Goal: Check status: Check status

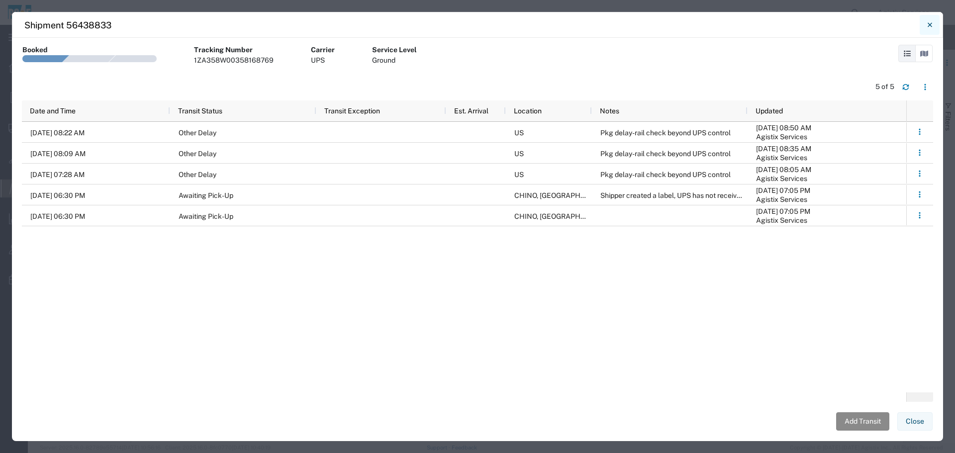
click at [935, 21] on button "Close" at bounding box center [929, 25] width 20 height 20
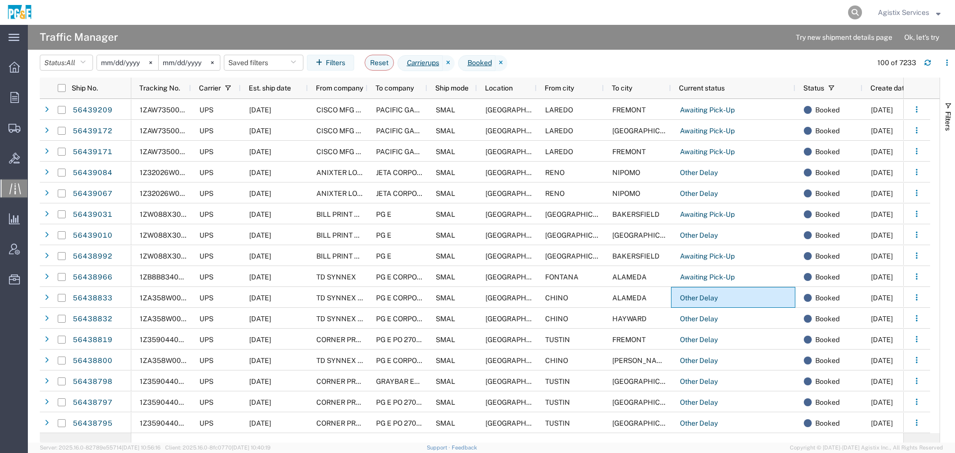
click at [853, 9] on icon at bounding box center [855, 12] width 14 height 14
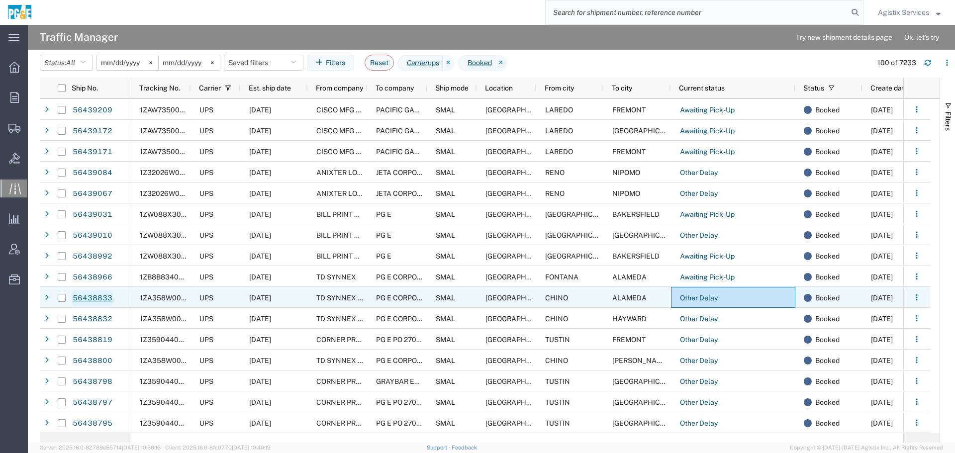
click at [94, 298] on link "56438833" at bounding box center [92, 298] width 41 height 16
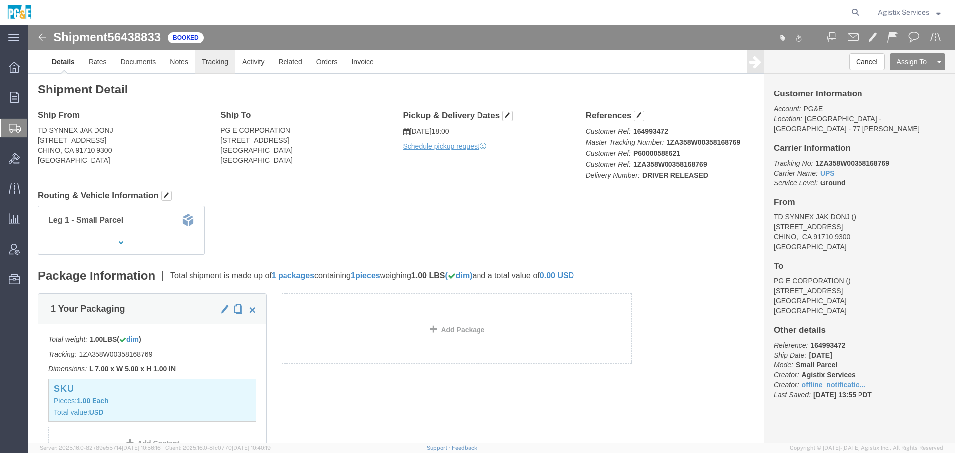
click link "Tracking"
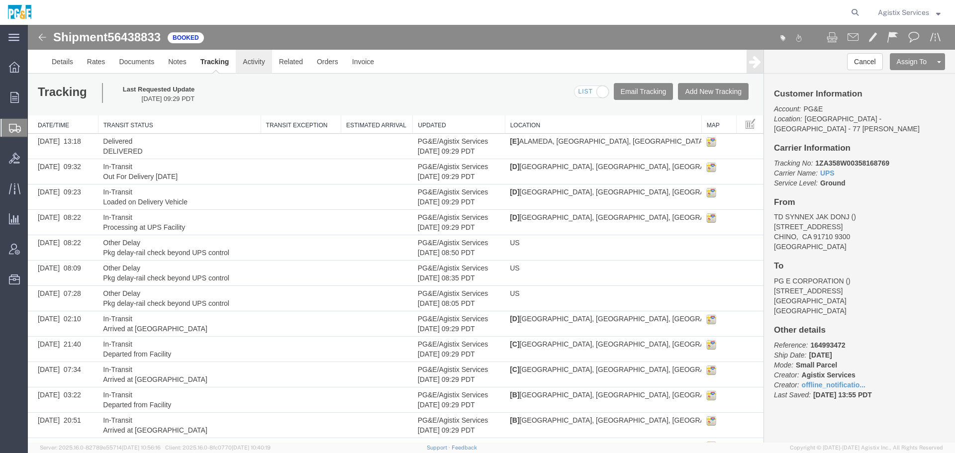
click at [248, 60] on link "Activity" at bounding box center [254, 62] width 36 height 24
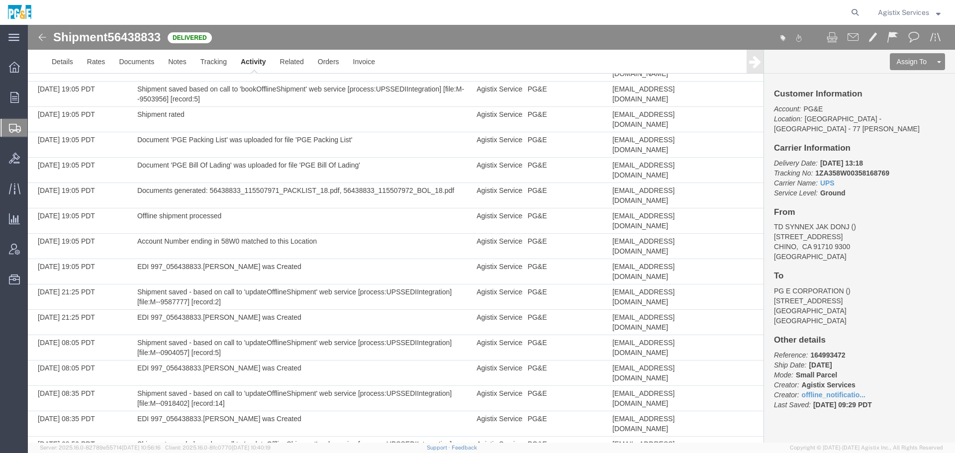
scroll to position [238, 0]
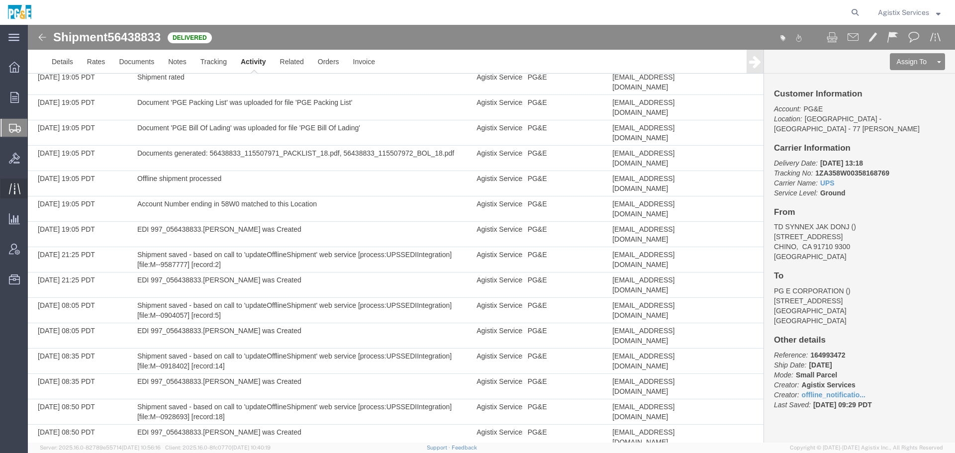
click at [12, 187] on icon at bounding box center [14, 188] width 11 height 11
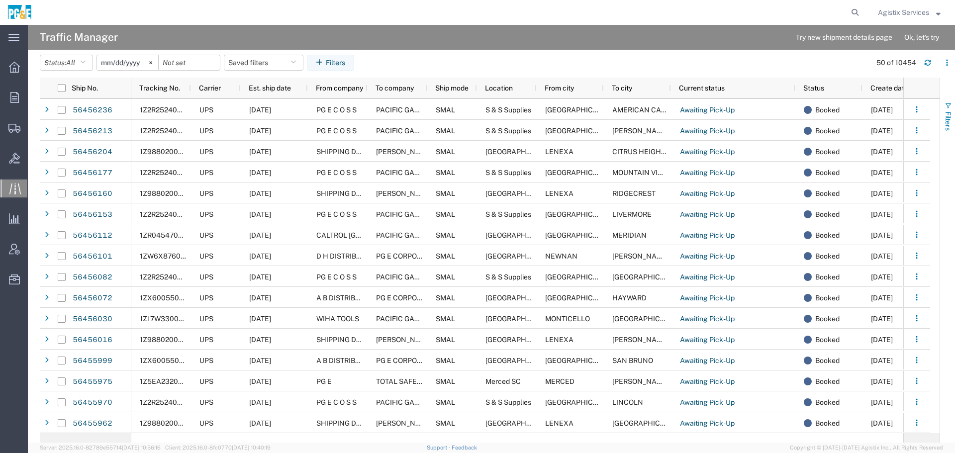
click at [949, 113] on span "Filters" at bounding box center [948, 120] width 8 height 19
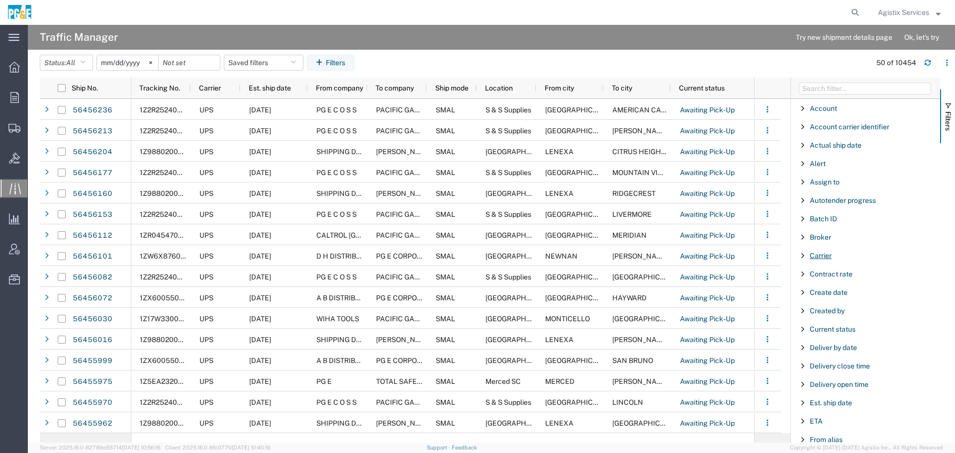
click at [820, 253] on span "Carrier" at bounding box center [820, 256] width 22 height 8
type input "ups"
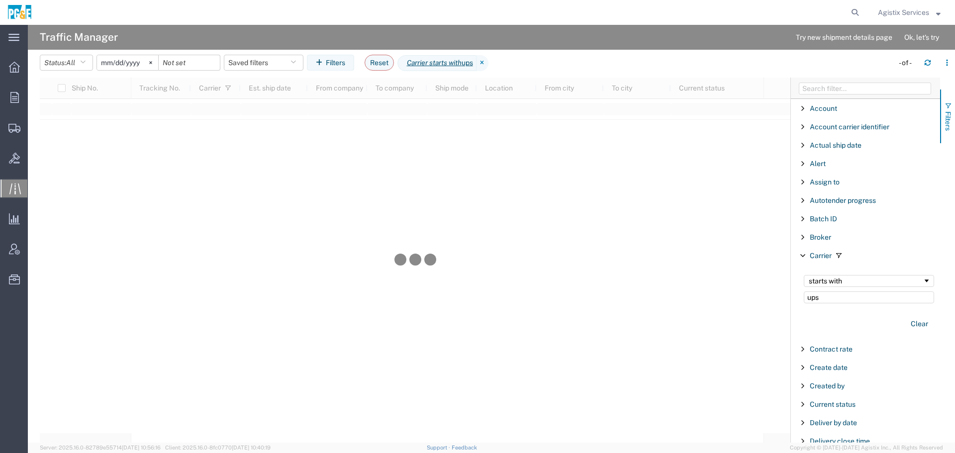
click at [947, 112] on span "Filters" at bounding box center [948, 120] width 8 height 19
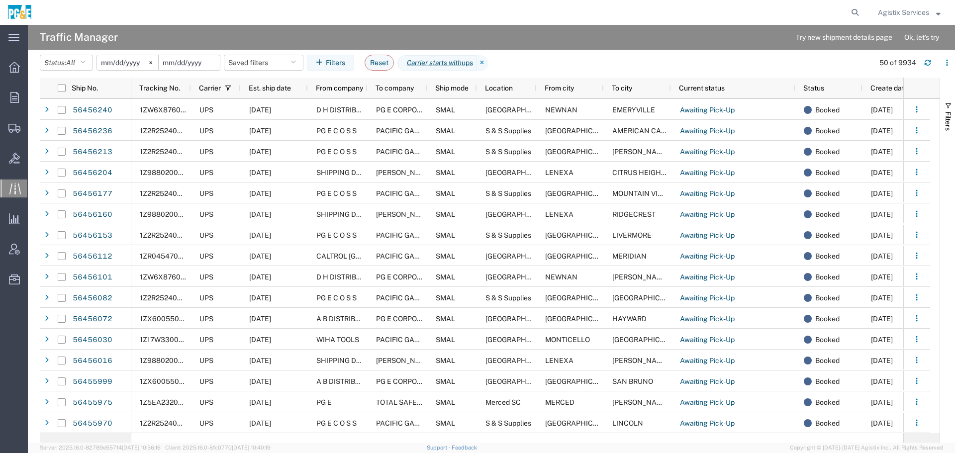
click at [166, 64] on input "date" at bounding box center [189, 62] width 61 height 15
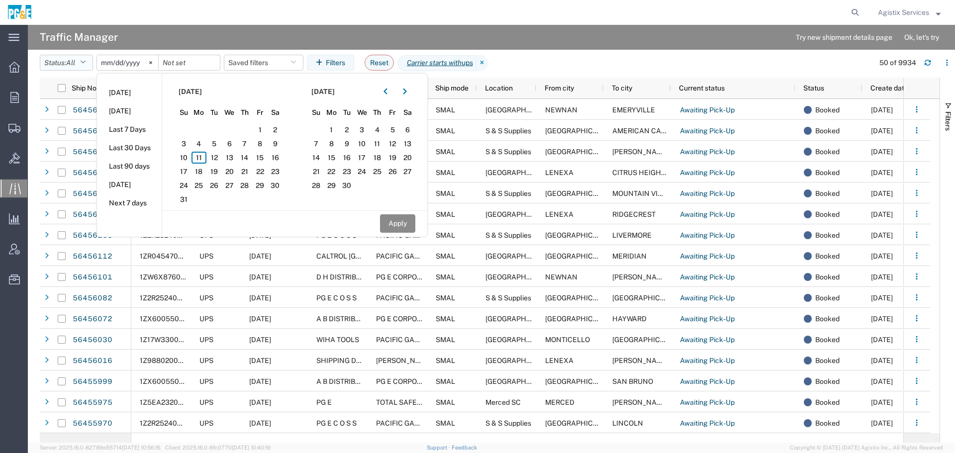
click at [86, 62] on icon "button" at bounding box center [82, 62] width 5 height 7
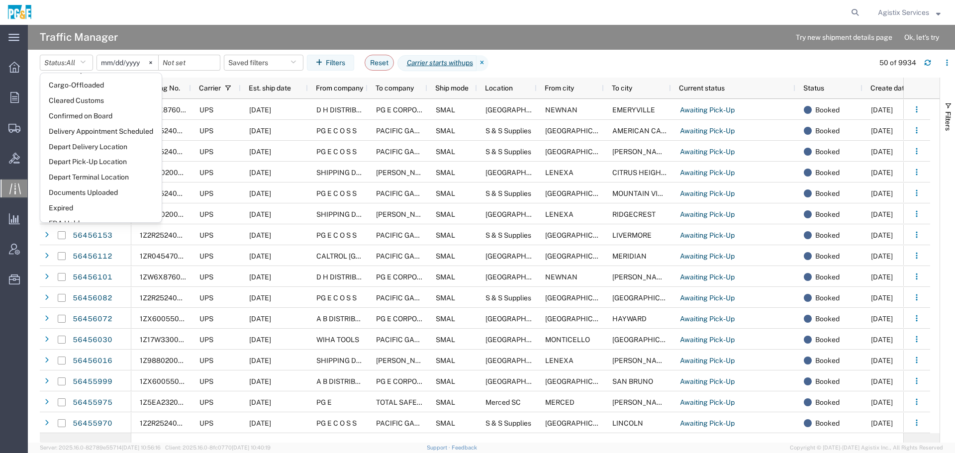
scroll to position [273, 0]
click at [54, 149] on span "In-Transit" at bounding box center [100, 147] width 121 height 15
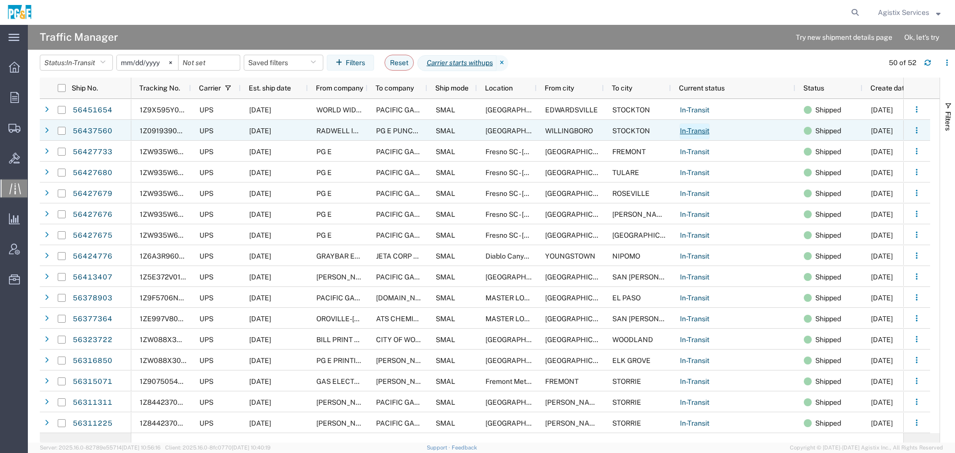
click at [690, 130] on link "In-Transit" at bounding box center [694, 131] width 30 height 16
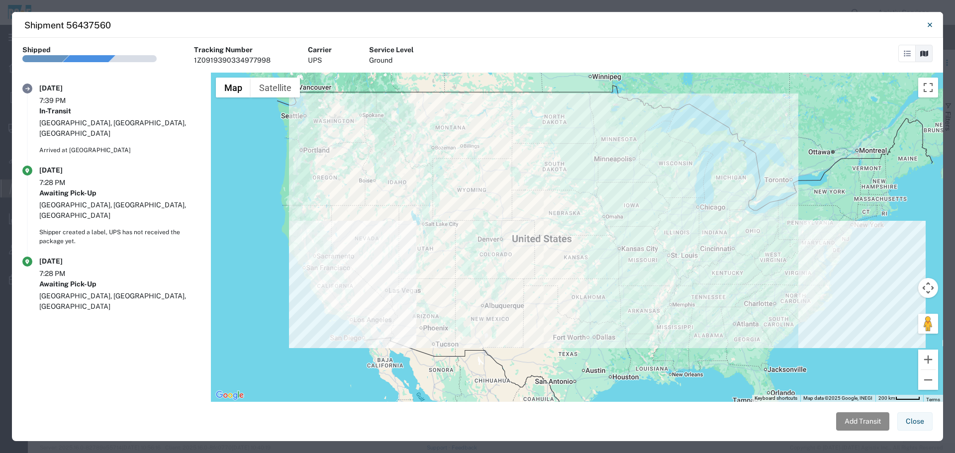
click at [461, 46] on section "Shipment No. 56437560 Shipped Tracking Number 1Z0919390334977998 Carrier UPS Se…" at bounding box center [477, 55] width 931 height 35
click at [904, 57] on link at bounding box center [906, 53] width 17 height 17
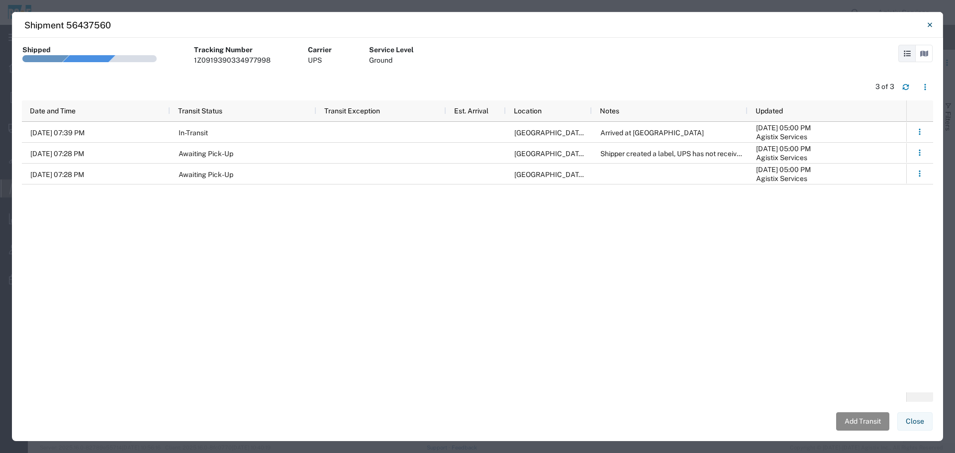
click at [234, 63] on div "1Z0919390334977998" at bounding box center [232, 60] width 77 height 10
copy div "1Z0919390334977998"
click at [928, 20] on icon "Close" at bounding box center [929, 25] width 4 height 12
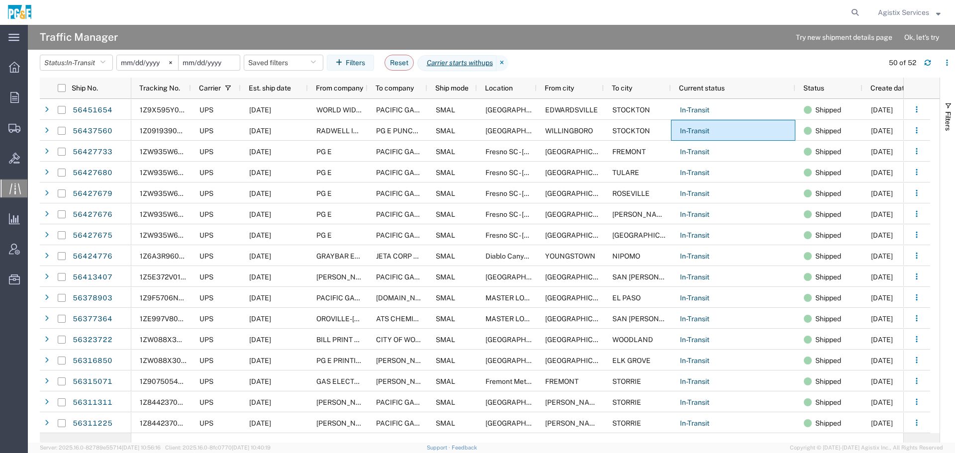
click at [224, 65] on input "date" at bounding box center [208, 62] width 61 height 15
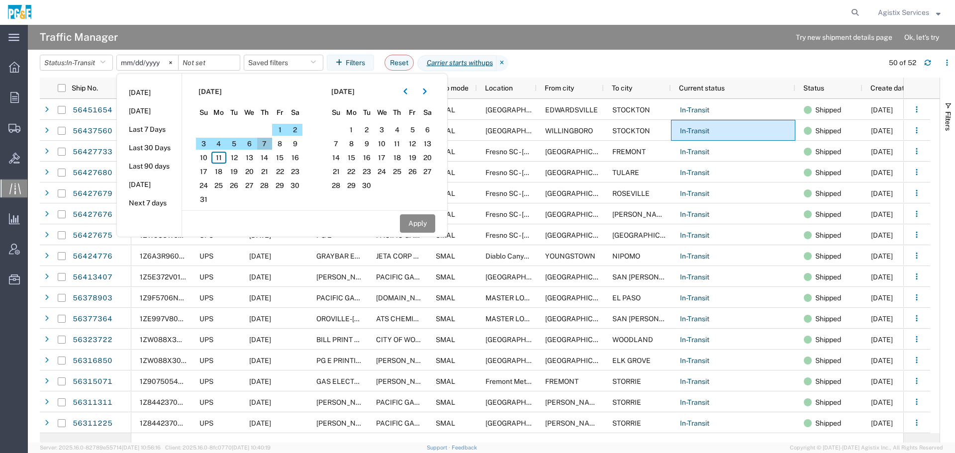
click at [265, 142] on span "7" at bounding box center [264, 144] width 15 height 12
click at [423, 227] on button "Apply" at bounding box center [417, 223] width 35 height 18
type input "[DATE]"
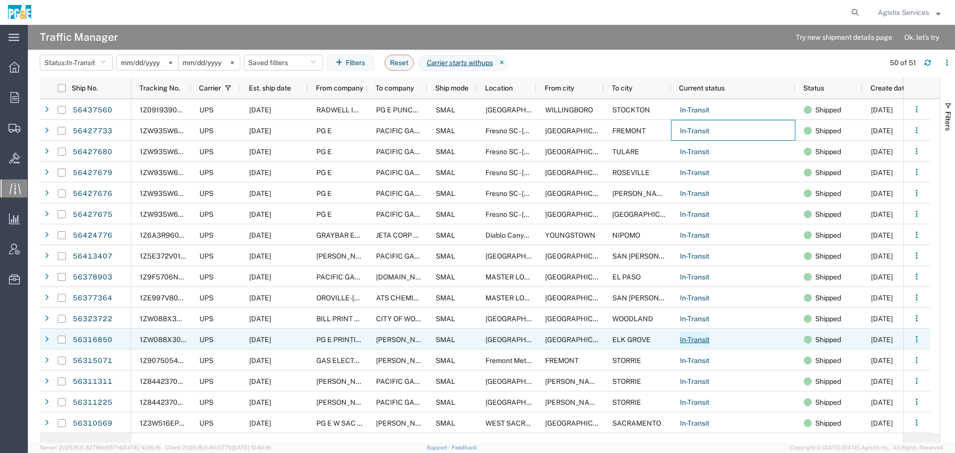
click at [695, 340] on link "In-Transit" at bounding box center [694, 340] width 30 height 16
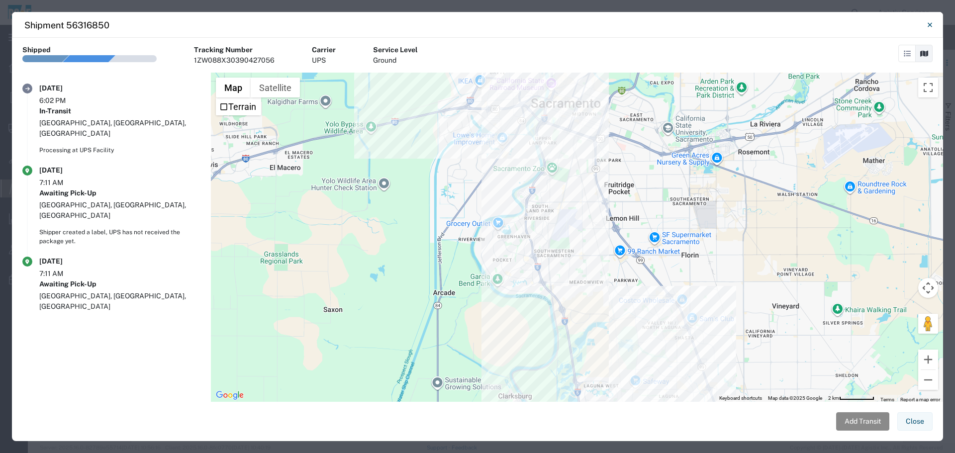
click at [242, 61] on div "1ZW088X30390427056" at bounding box center [234, 60] width 81 height 10
copy div "1ZW088X30390427056"
click at [905, 55] on icon at bounding box center [906, 53] width 7 height 7
